Goal: Information Seeking & Learning: Learn about a topic

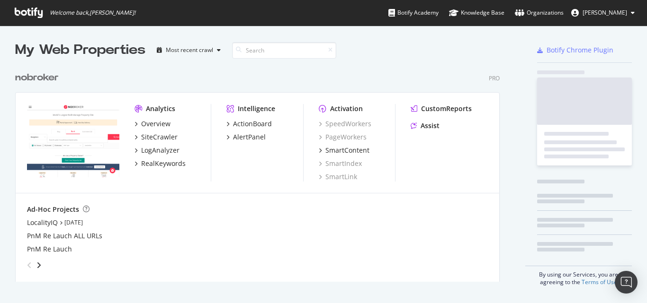
scroll to position [215, 485]
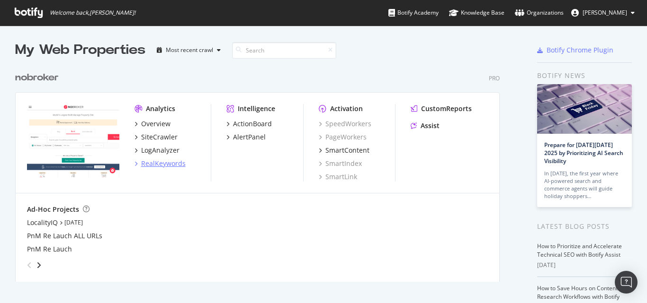
click at [164, 162] on div "RealKeywords" at bounding box center [163, 163] width 44 height 9
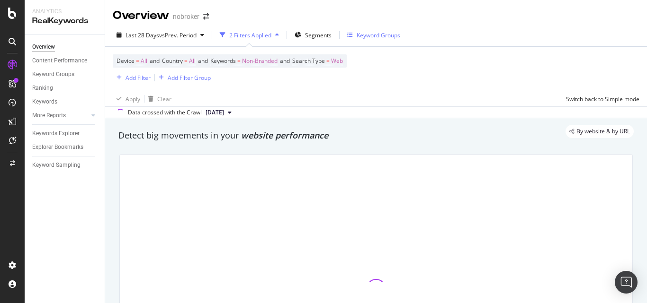
click at [357, 36] on div "Keyword Groups" at bounding box center [378, 35] width 44 height 8
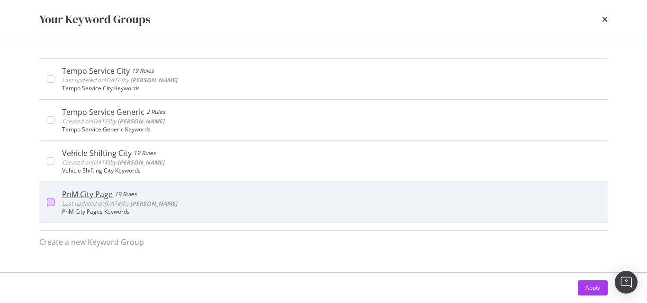
click at [47, 202] on div "modal" at bounding box center [51, 203] width 8 height 8
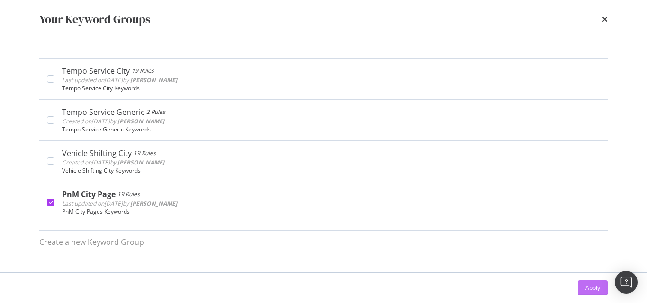
click at [587, 288] on div "Apply" at bounding box center [592, 288] width 15 height 8
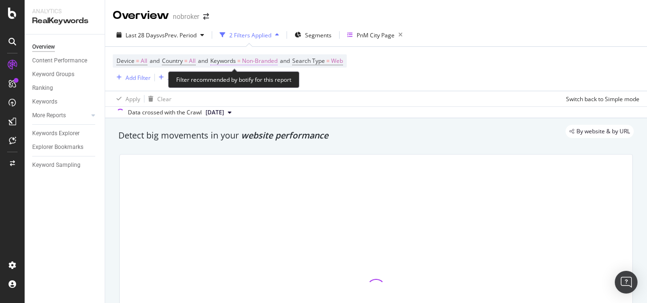
click at [257, 65] on span "Non-Branded" at bounding box center [260, 60] width 36 height 13
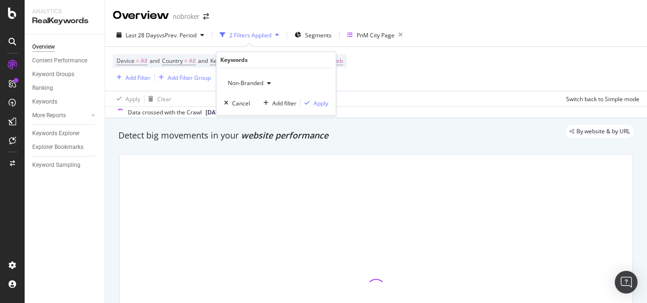
click at [239, 84] on span "Non-Branded" at bounding box center [243, 83] width 39 height 8
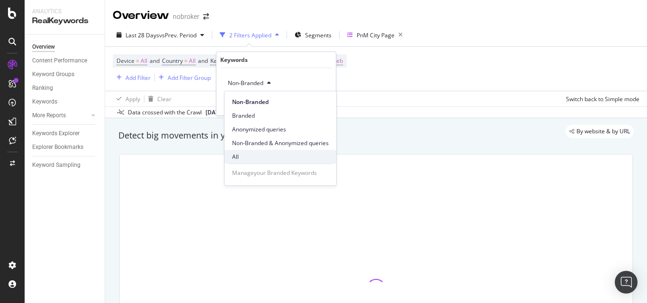
click at [236, 154] on span "All" at bounding box center [280, 157] width 97 height 9
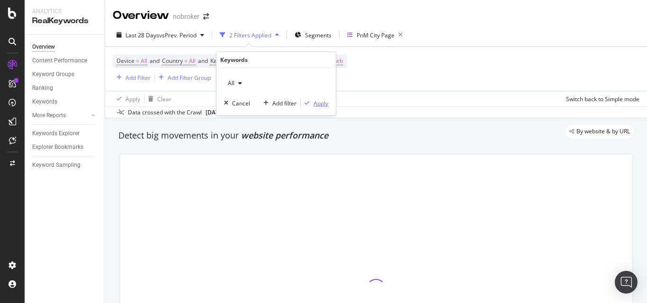
click at [309, 100] on icon "button" at bounding box center [306, 103] width 5 height 6
